Goal: Information Seeking & Learning: Learn about a topic

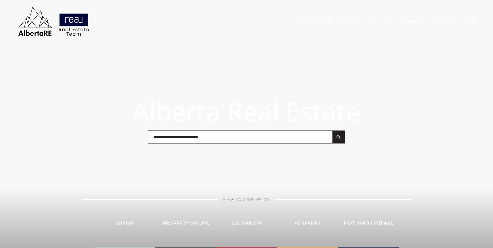
drag, startPoint x: 0, startPoint y: 0, endPoint x: 194, endPoint y: 143, distance: 240.6
click at [194, 143] on input "text" at bounding box center [240, 137] width 184 height 12
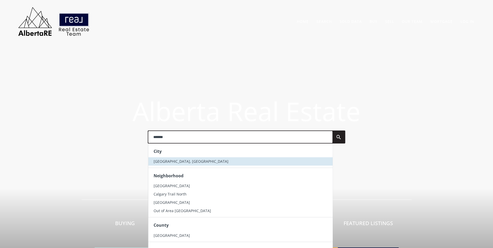
type input "*******"
click at [164, 160] on span "[GEOGRAPHIC_DATA], [GEOGRAPHIC_DATA]" at bounding box center [190, 161] width 75 height 5
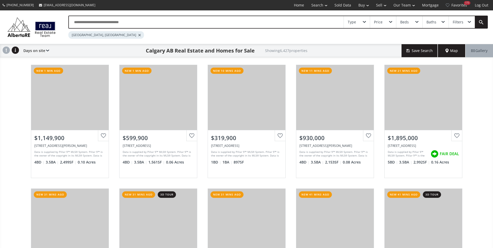
click at [442, 96] on div "View Photos & Details" at bounding box center [424, 97] width 78 height 65
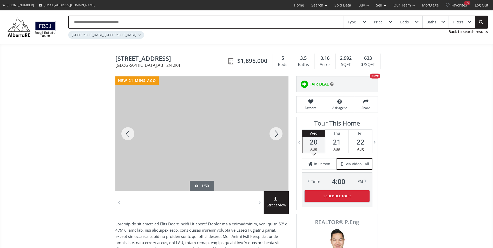
click at [277, 132] on div at bounding box center [276, 133] width 25 height 115
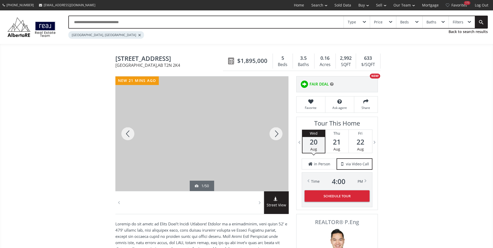
click at [277, 132] on div at bounding box center [276, 133] width 25 height 115
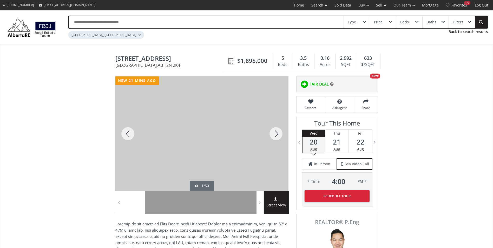
click at [277, 132] on div at bounding box center [276, 133] width 25 height 115
click at [273, 135] on div at bounding box center [276, 133] width 25 height 115
click at [276, 133] on div at bounding box center [276, 133] width 25 height 115
click at [275, 133] on div at bounding box center [276, 133] width 25 height 115
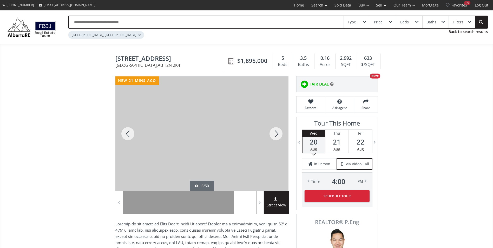
click at [275, 133] on div at bounding box center [276, 133] width 25 height 115
click at [276, 133] on div at bounding box center [276, 133] width 25 height 115
click at [279, 135] on div at bounding box center [276, 133] width 25 height 115
click at [280, 136] on div at bounding box center [276, 133] width 25 height 115
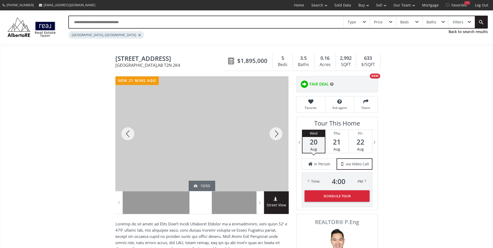
click at [280, 136] on div at bounding box center [276, 133] width 25 height 115
click at [281, 137] on div at bounding box center [276, 133] width 25 height 115
click at [280, 136] on div at bounding box center [276, 133] width 25 height 115
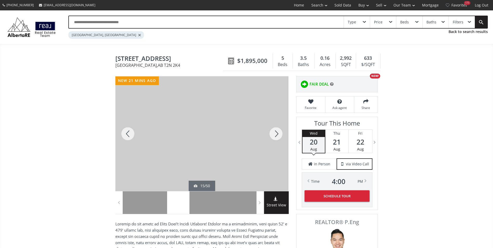
click at [280, 136] on div at bounding box center [276, 133] width 25 height 115
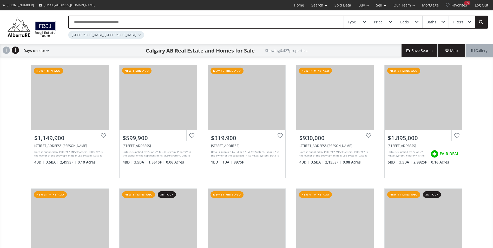
click at [90, 27] on input "text" at bounding box center [206, 22] width 275 height 12
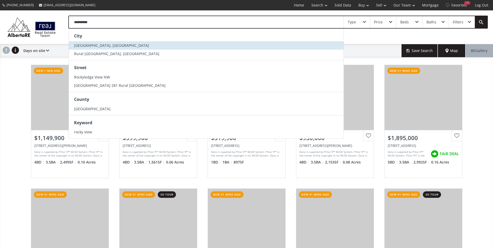
type input "**********"
click at [100, 44] on span "[GEOGRAPHIC_DATA], [GEOGRAPHIC_DATA]" at bounding box center [111, 45] width 75 height 5
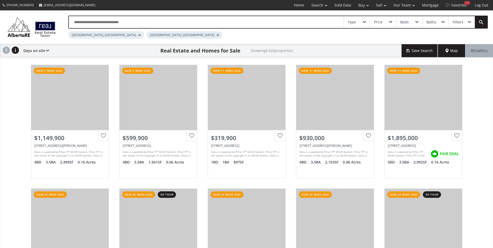
click at [138, 36] on div at bounding box center [139, 35] width 3 height 2
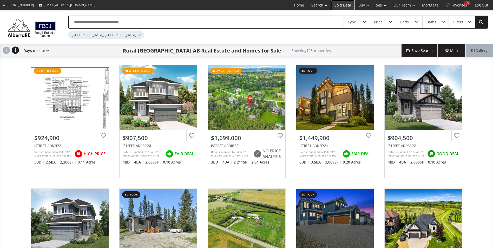
click at [345, 7] on link "Sold Data" at bounding box center [343, 5] width 24 height 10
